Goal: Transaction & Acquisition: Subscribe to service/newsletter

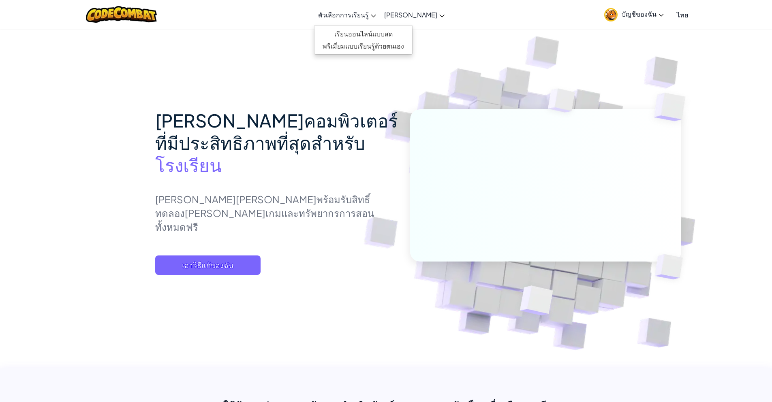
click at [369, 21] on link "ตัวเลือกการเรียนรู้" at bounding box center [347, 15] width 66 height 22
click at [201, 275] on span "เอาวิธีแก้ของฉัน" at bounding box center [207, 265] width 105 height 19
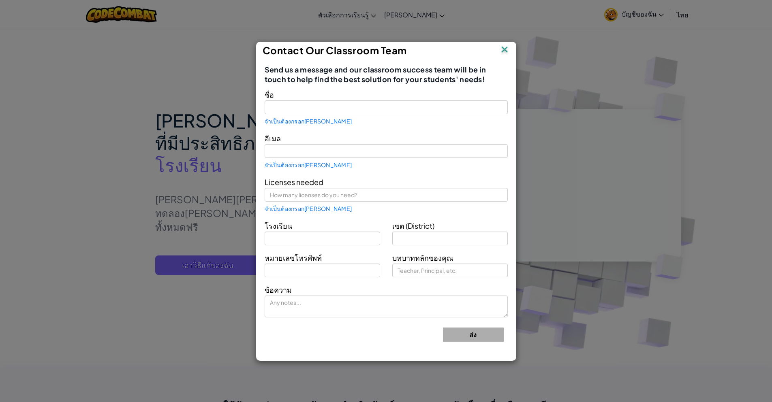
type input "inseekan+gplus"
type input "[EMAIL_ADDRESS][DOMAIN_NAME]"
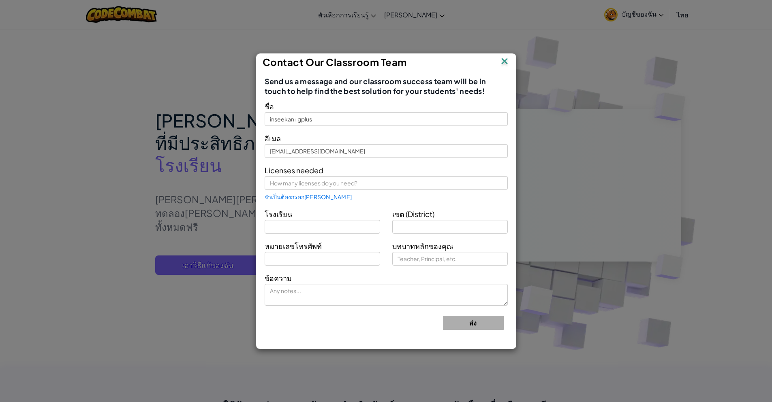
click at [503, 60] on img at bounding box center [504, 62] width 11 height 12
